Goal: Obtain resource: Obtain resource

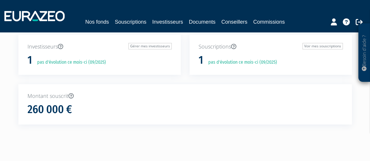
scroll to position [2, 0]
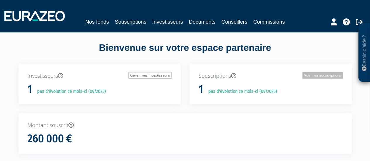
click at [322, 77] on link "Voir mes souscriptions" at bounding box center [322, 75] width 40 height 6
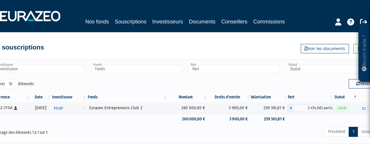
scroll to position [0, 12]
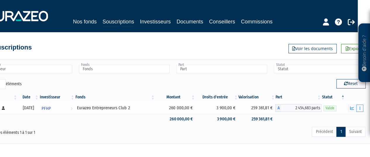
click at [359, 106] on icon "button" at bounding box center [359, 108] width 1 height 4
click at [359, 108] on button "button" at bounding box center [359, 107] width 7 height 7
click at [344, 117] on link "Documents" at bounding box center [346, 119] width 29 height 10
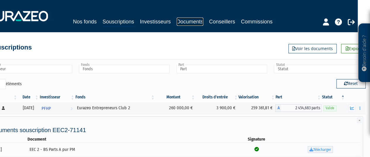
click at [185, 23] on link "Documents" at bounding box center [190, 22] width 27 height 8
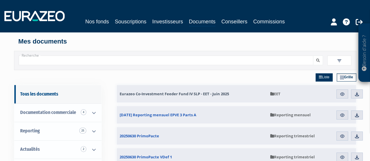
scroll to position [29, 0]
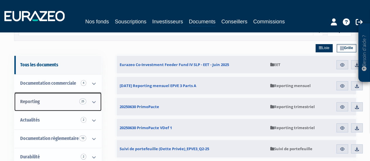
click at [94, 101] on icon at bounding box center [93, 102] width 15 height 18
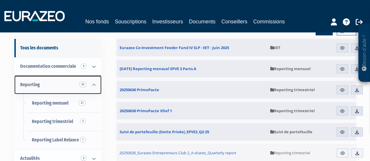
scroll to position [58, 0]
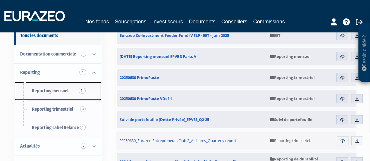
click at [55, 91] on span "Reporting mensuel 21" at bounding box center [50, 91] width 37 height 6
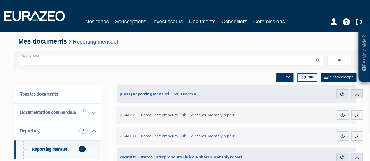
scroll to position [29, 0]
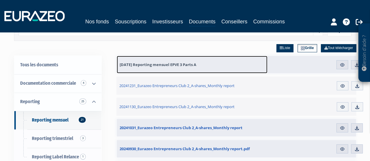
click at [168, 67] on link "31.07.2025 Reporting mensuel EPVE 3 Parts A" at bounding box center [192, 65] width 151 height 18
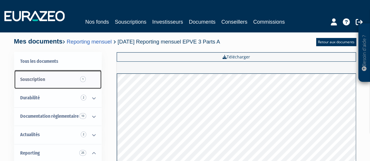
click at [36, 81] on span "Souscription 1" at bounding box center [32, 80] width 25 height 6
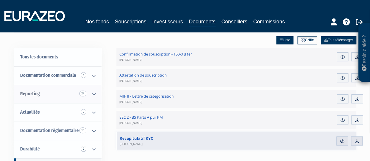
scroll to position [58, 0]
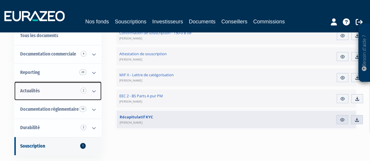
click at [42, 90] on link "Actualités 2" at bounding box center [57, 91] width 87 height 18
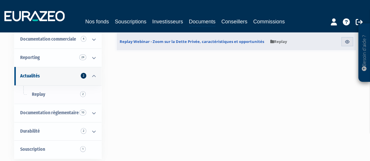
scroll to position [29, 0]
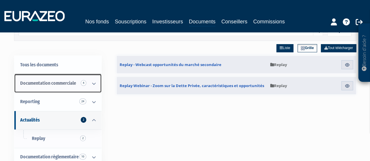
click at [51, 83] on span "Documentation commerciale 4" at bounding box center [48, 83] width 56 height 6
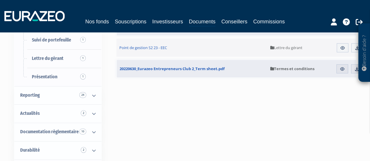
scroll to position [117, 0]
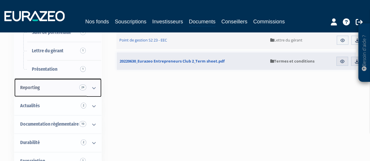
click at [94, 85] on icon at bounding box center [93, 88] width 15 height 18
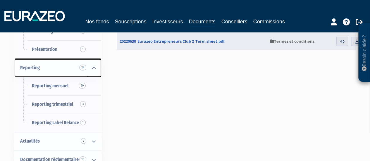
scroll to position [146, 0]
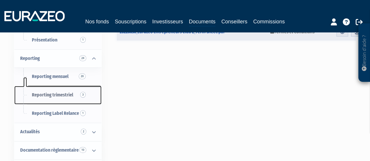
click at [58, 96] on span "Reporting trimestriel 3" at bounding box center [52, 95] width 41 height 6
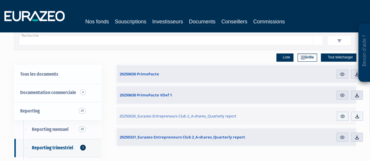
scroll to position [29, 0]
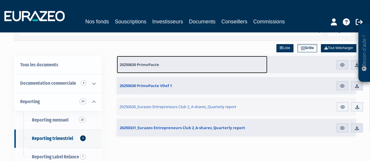
click at [132, 63] on span "20250630 PrimoPacte" at bounding box center [139, 64] width 39 height 5
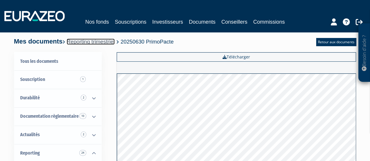
click at [91, 42] on link "Reporting trimestriel" at bounding box center [91, 42] width 48 height 6
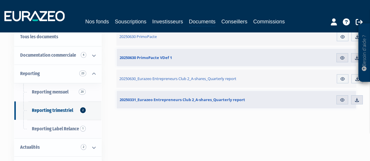
scroll to position [58, 0]
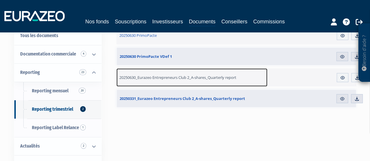
click at [218, 75] on span "20250630_Eurazeo Entrepreneurs Club 2_A-shares_Quarterly report" at bounding box center [177, 77] width 117 height 5
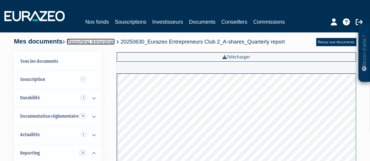
click at [88, 41] on link "Reporting trimestriel" at bounding box center [91, 42] width 48 height 6
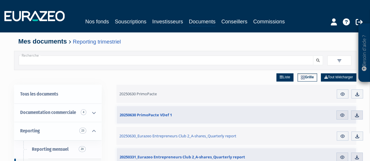
scroll to position [29, 0]
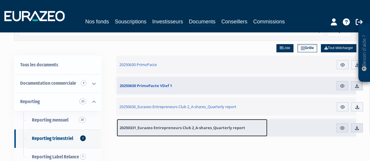
click at [160, 128] on span "20250331_Eurazeo Entrepreneurs Club 2_A-shares_Quarterly report" at bounding box center [182, 127] width 125 height 5
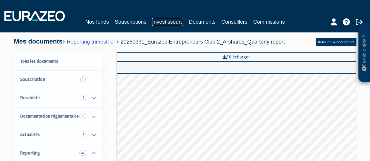
click at [167, 20] on link "Investisseurs" at bounding box center [167, 22] width 31 height 8
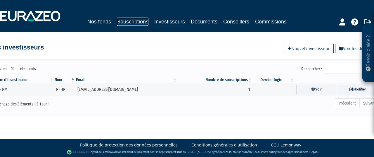
click at [133, 21] on link "Souscriptions" at bounding box center [133, 22] width 32 height 8
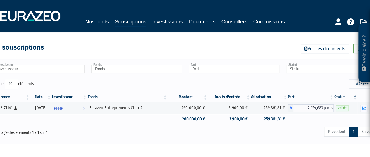
scroll to position [0, 12]
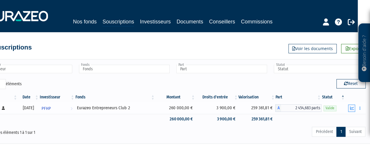
click at [352, 106] on icon "button" at bounding box center [352, 108] width 4 height 4
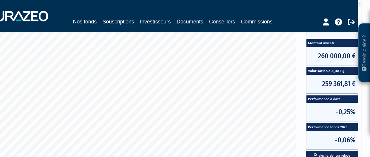
scroll to position [146, 12]
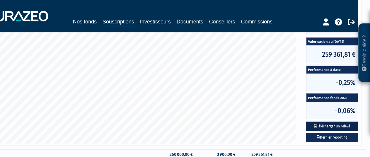
click at [317, 127] on button "Télécharger un relevé" at bounding box center [332, 126] width 52 height 10
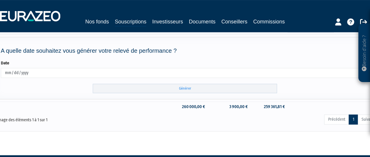
scroll to position [88, 0]
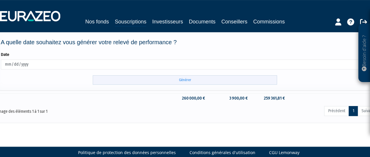
click at [180, 80] on input "Générer" at bounding box center [185, 80] width 184 height 10
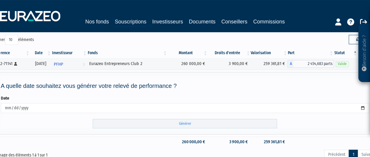
scroll to position [0, 0]
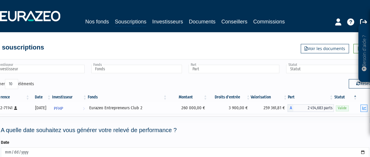
click at [364, 107] on icon "button" at bounding box center [364, 108] width 4 height 4
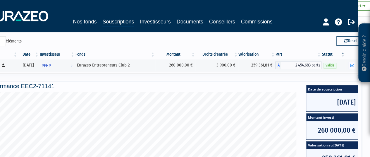
scroll to position [0, 12]
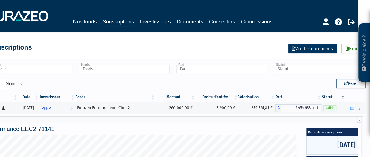
click at [295, 46] on link "Voir les documents" at bounding box center [312, 48] width 48 height 9
